Goal: Navigation & Orientation: Go to known website

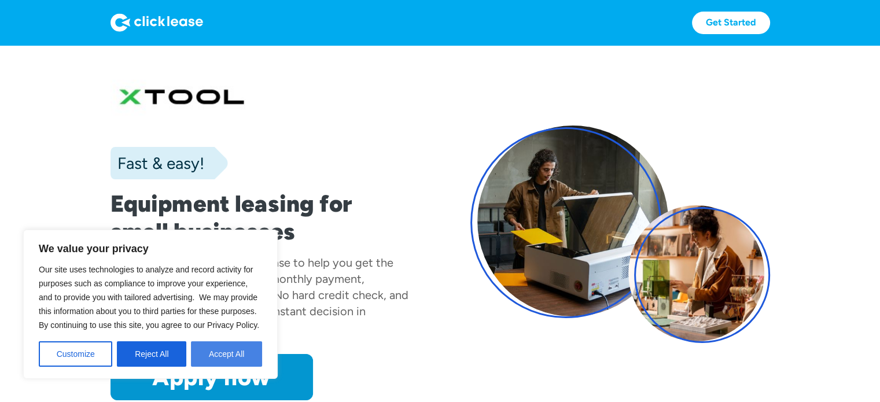
click at [224, 355] on button "Accept All" at bounding box center [226, 353] width 71 height 25
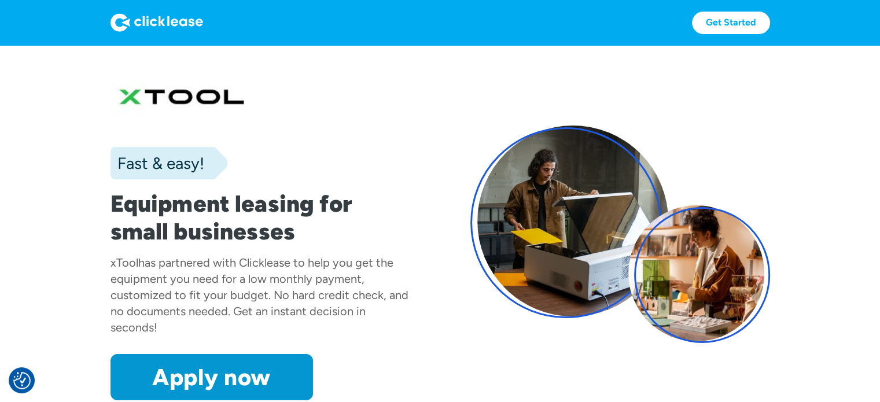
click at [174, 17] on img at bounding box center [156, 22] width 93 height 19
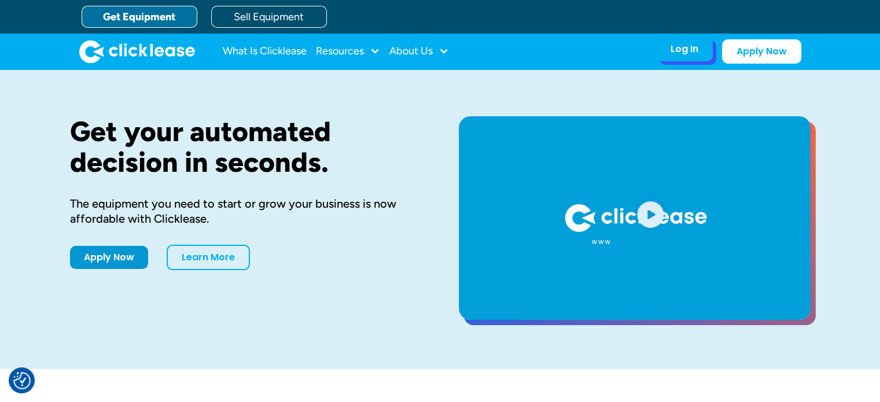
click at [689, 54] on div "Log In" at bounding box center [684, 49] width 28 height 12
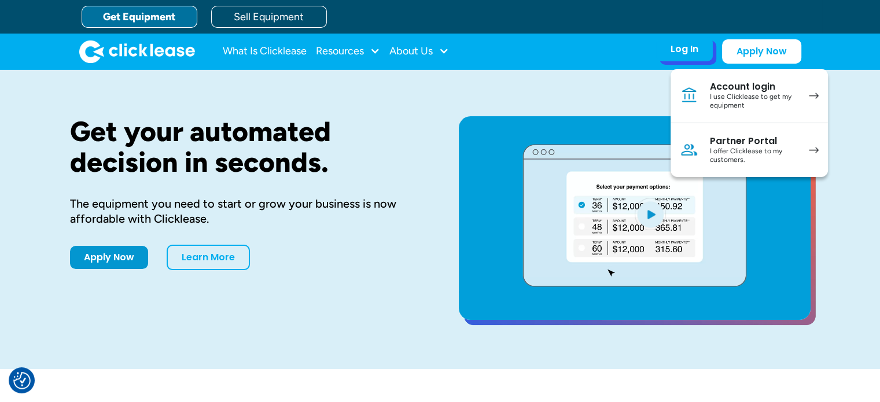
click at [806, 99] on link "Account login I use Clicklease to get my equipment" at bounding box center [748, 96] width 157 height 54
